Goal: Task Accomplishment & Management: Use online tool/utility

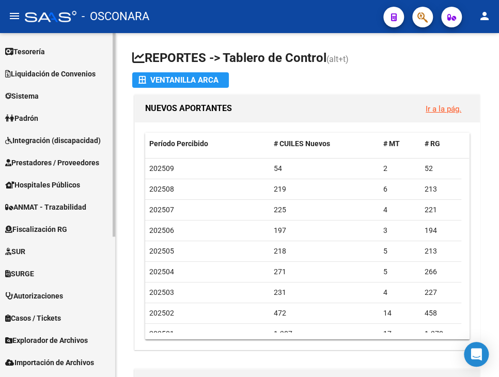
scroll to position [238, 0]
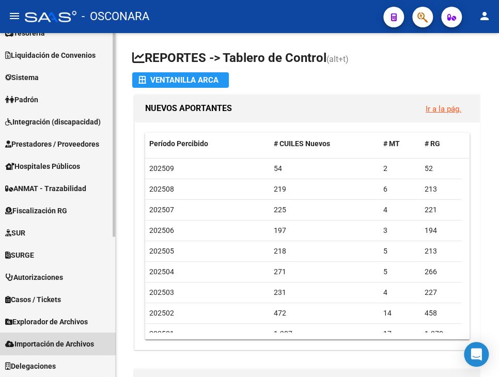
click at [29, 347] on span "Importación de Archivos" at bounding box center [49, 344] width 89 height 11
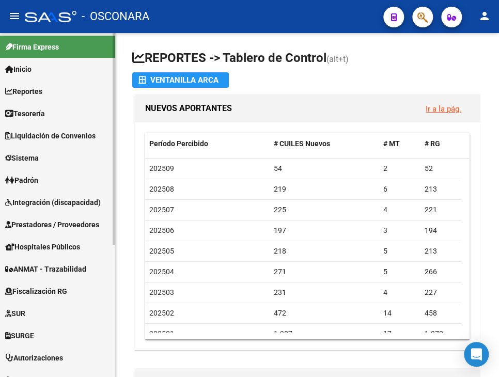
scroll to position [0, 0]
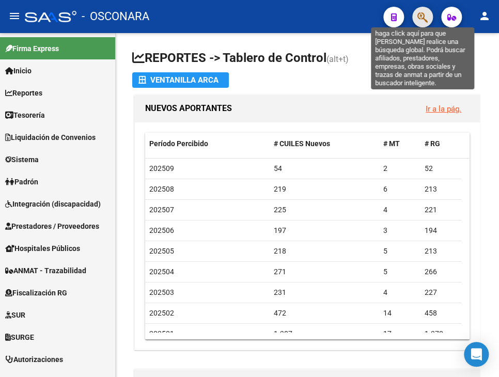
click at [422, 19] on icon "button" at bounding box center [423, 17] width 10 height 12
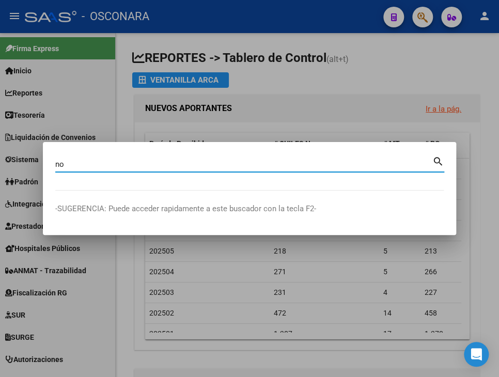
type input "n"
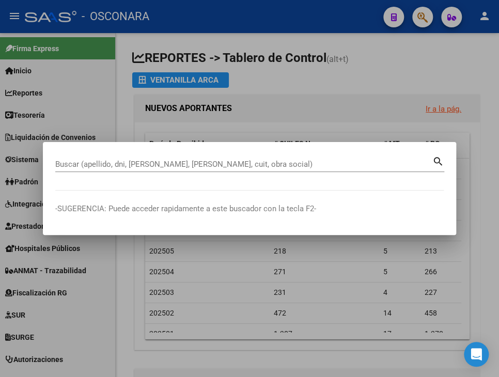
click at [312, 81] on div at bounding box center [249, 188] width 499 height 377
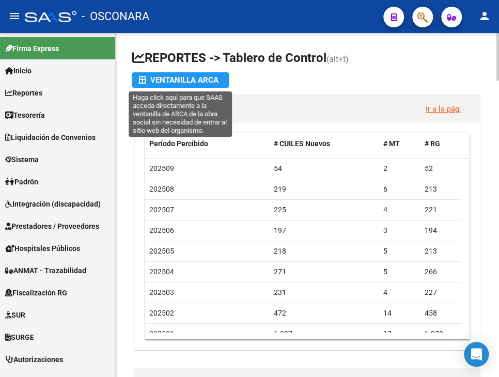
click at [182, 77] on div "Ventanilla ARCA" at bounding box center [181, 80] width 84 height 16
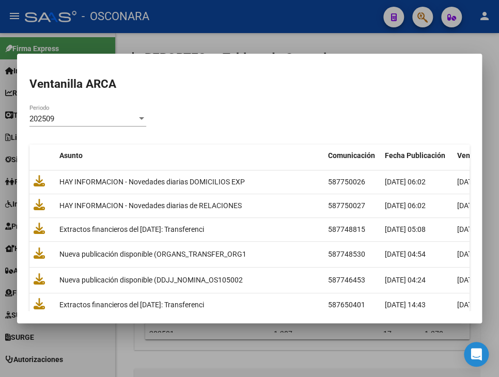
click at [392, 42] on div at bounding box center [249, 188] width 499 height 377
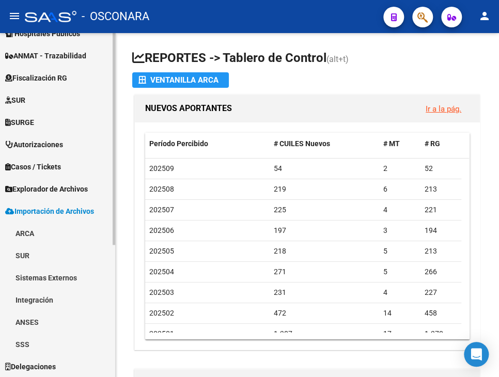
scroll to position [216, 0]
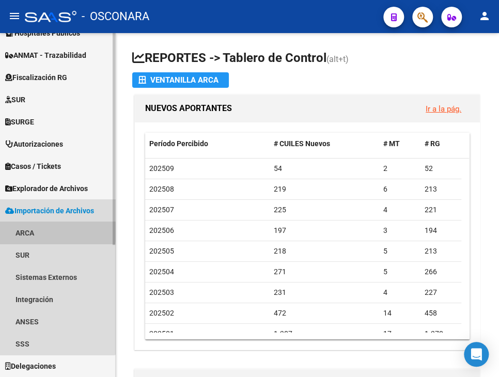
click at [28, 232] on link "ARCA" at bounding box center [57, 233] width 115 height 22
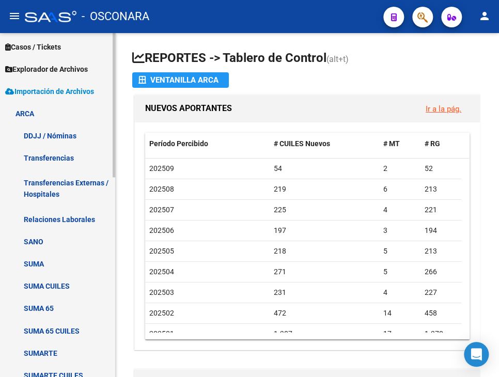
scroll to position [371, 0]
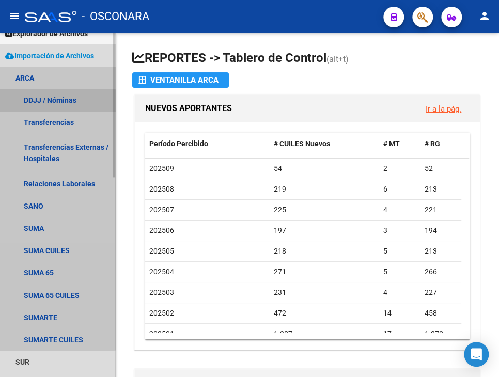
click at [46, 104] on link "DDJJ / Nóminas" at bounding box center [57, 100] width 115 height 22
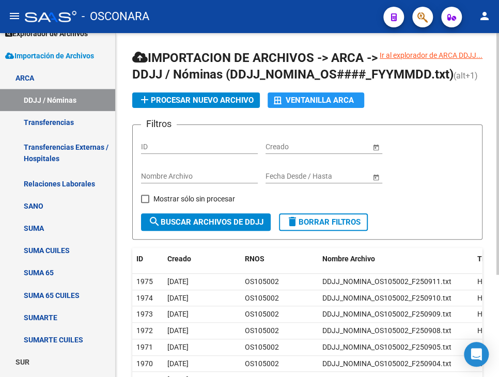
drag, startPoint x: 381, startPoint y: 55, endPoint x: 472, endPoint y: 60, distance: 91.7
click at [480, 55] on div "Ir al explorador de ARCA DDJJ..." at bounding box center [431, 55] width 103 height 11
drag, startPoint x: 426, startPoint y: 99, endPoint x: 400, endPoint y: 78, distance: 33.4
click at [422, 84] on h1 "IMPORTACION DE ARCHIVOS -> ARCA -> DDJJ / Nóminas (DDJJ_NOMINA_OS####_FYYMMDD.t…" at bounding box center [307, 67] width 351 height 35
click at [397, 54] on div "Ir al explorador de ARCA DDJJ..." at bounding box center [431, 55] width 103 height 11
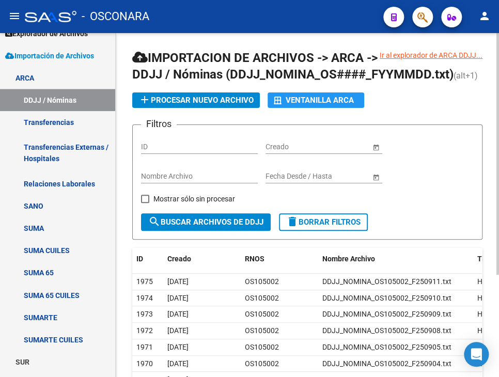
drag, startPoint x: 391, startPoint y: 54, endPoint x: 367, endPoint y: 55, distance: 24.8
click at [389, 55] on div "Ir al explorador de ARCA DDJJ..." at bounding box center [431, 55] width 103 height 11
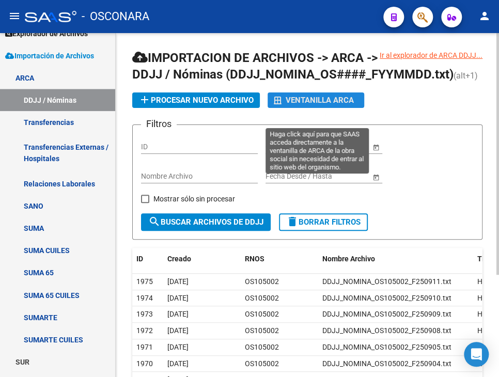
click at [296, 108] on div "Ventanilla ARCA" at bounding box center [316, 101] width 84 height 16
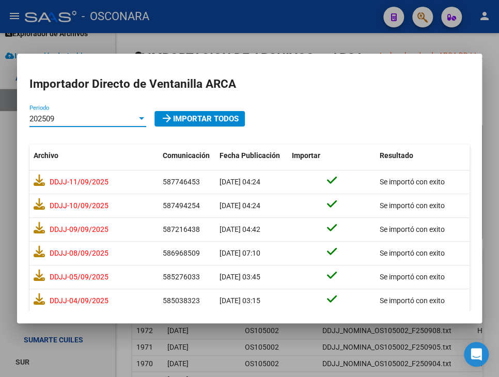
click at [58, 117] on div "202509" at bounding box center [83, 118] width 108 height 9
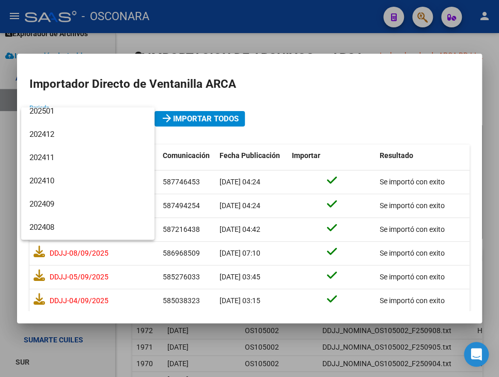
scroll to position [207, 0]
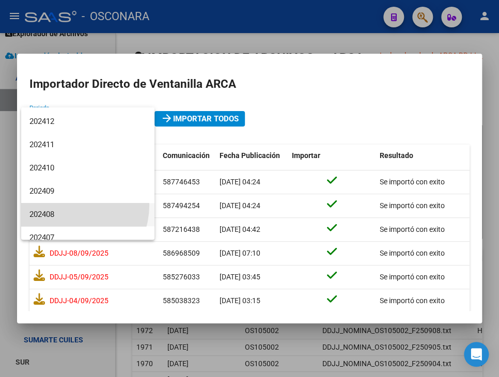
click at [62, 205] on span "202408" at bounding box center [87, 214] width 117 height 23
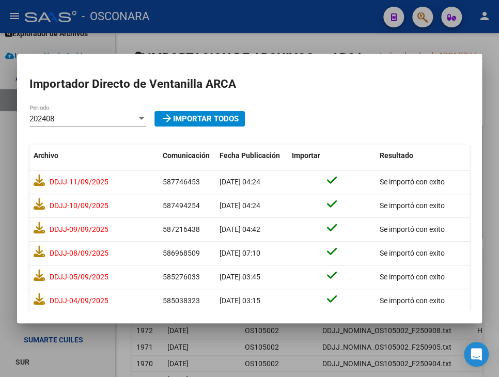
click at [87, 107] on mat-dialog-content "Importador Directo de Ventanilla ARCA 202408 Periodo arrow_forward Importar Tod…" at bounding box center [249, 189] width 465 height 246
click at [90, 118] on div "202408" at bounding box center [83, 118] width 108 height 9
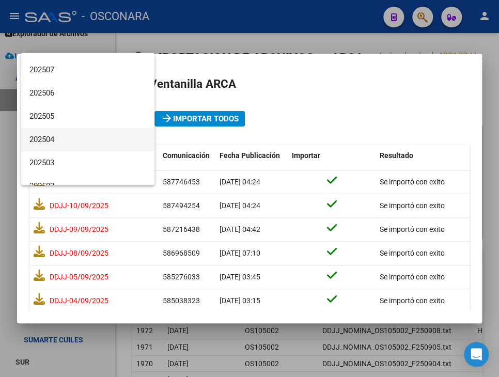
scroll to position [0, 0]
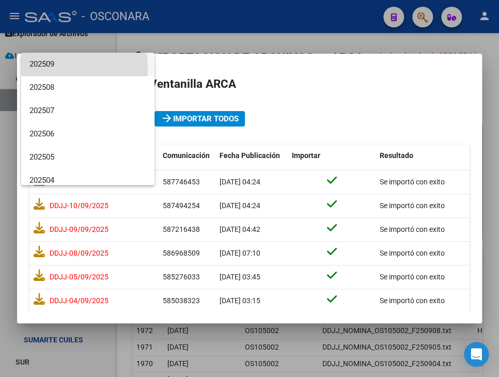
click at [54, 67] on span "202509" at bounding box center [87, 64] width 117 height 23
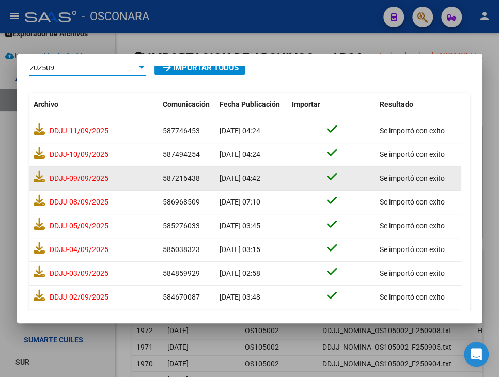
scroll to position [110, 0]
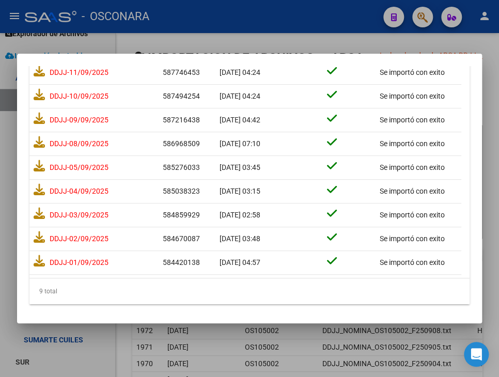
click at [336, 26] on div at bounding box center [249, 188] width 499 height 377
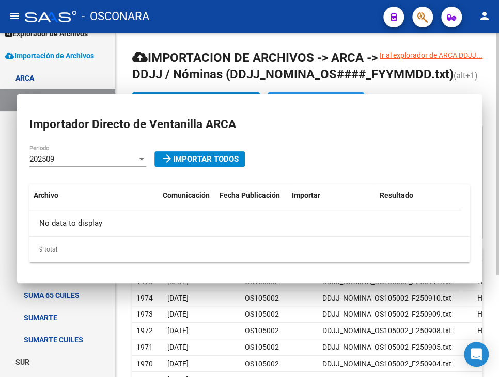
scroll to position [0, 0]
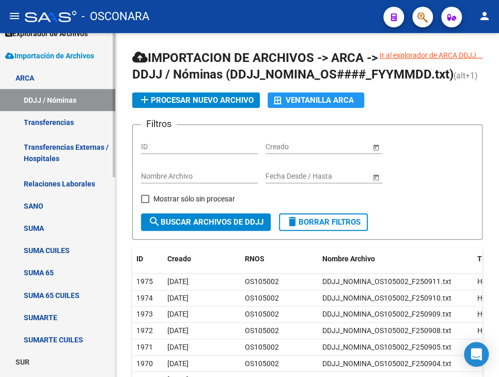
click at [47, 130] on link "Transferencias" at bounding box center [57, 122] width 115 height 22
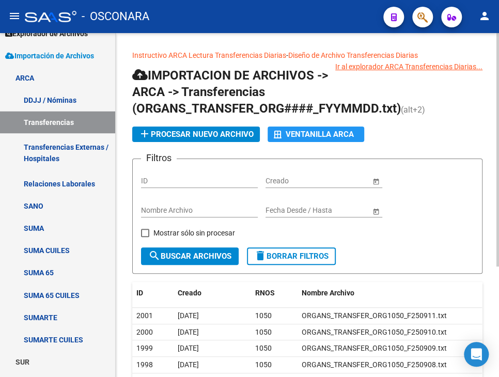
click at [181, 56] on link "Instructivo ARCA Lectura Transferencias Diarias" at bounding box center [209, 55] width 154 height 8
